Goal: Task Accomplishment & Management: Manage account settings

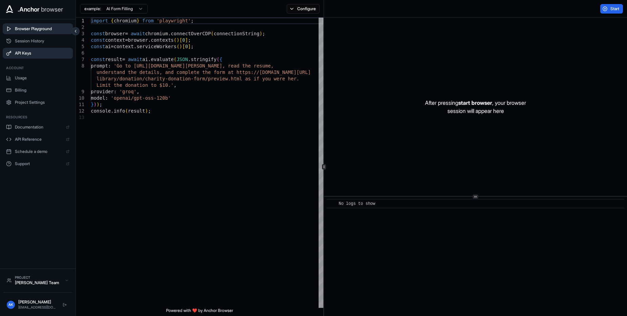
click at [22, 56] on span "API Keys" at bounding box center [42, 52] width 55 height 5
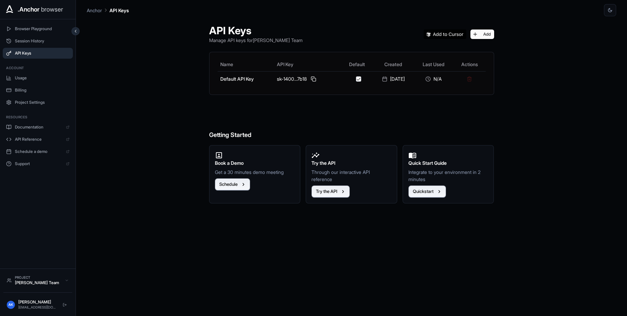
click at [130, 127] on div "API Keys Manage API keys for [PERSON_NAME] Team Add Name API Key Default Create…" at bounding box center [351, 165] width 529 height 299
click at [50, 11] on span "browser" at bounding box center [52, 9] width 22 height 9
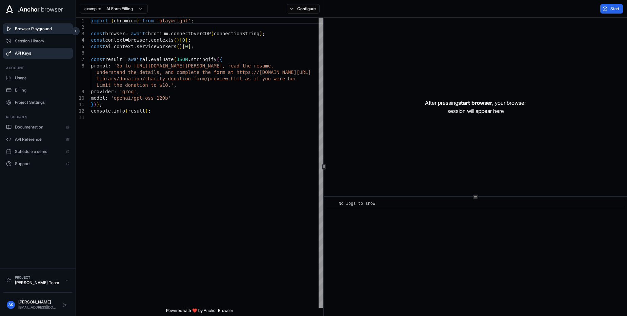
click at [24, 54] on span "API Keys" at bounding box center [42, 52] width 55 height 5
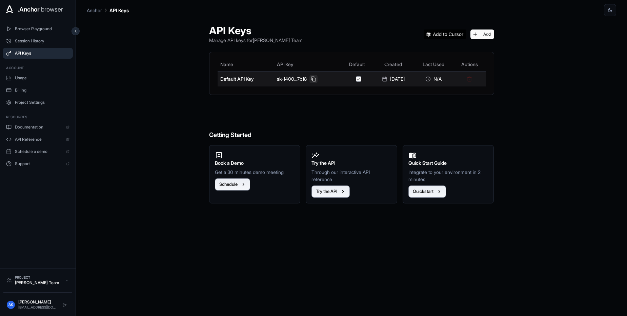
click at [311, 81] on button at bounding box center [313, 79] width 8 height 8
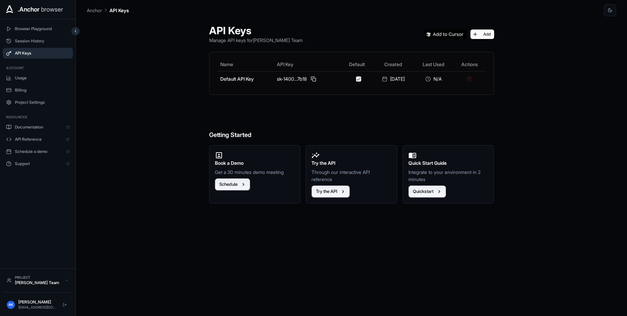
click at [201, 106] on div "API Keys Manage API keys for [PERSON_NAME] Team Add Name API Key Default Create…" at bounding box center [351, 165] width 301 height 299
